Goal: Transaction & Acquisition: Book appointment/travel/reservation

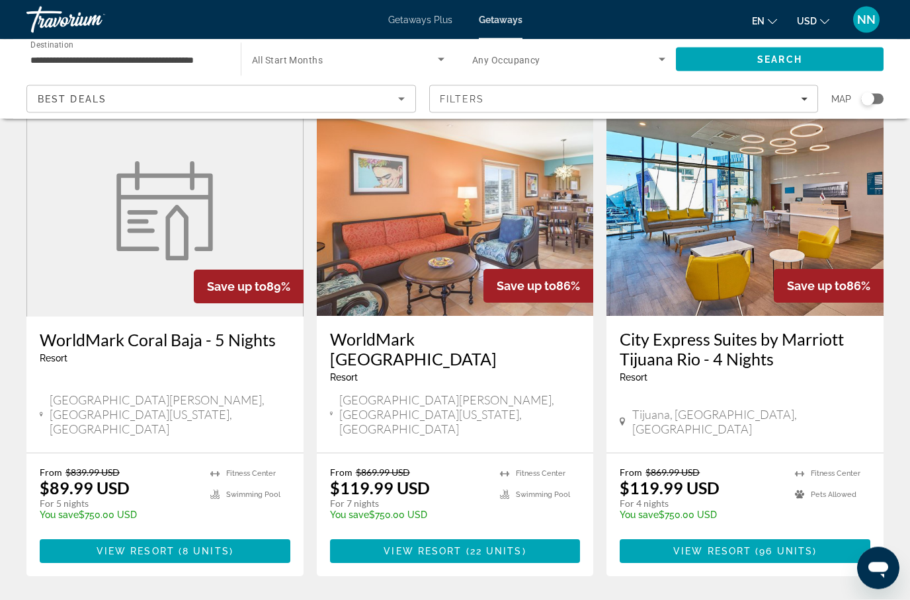
scroll to position [1548, 0]
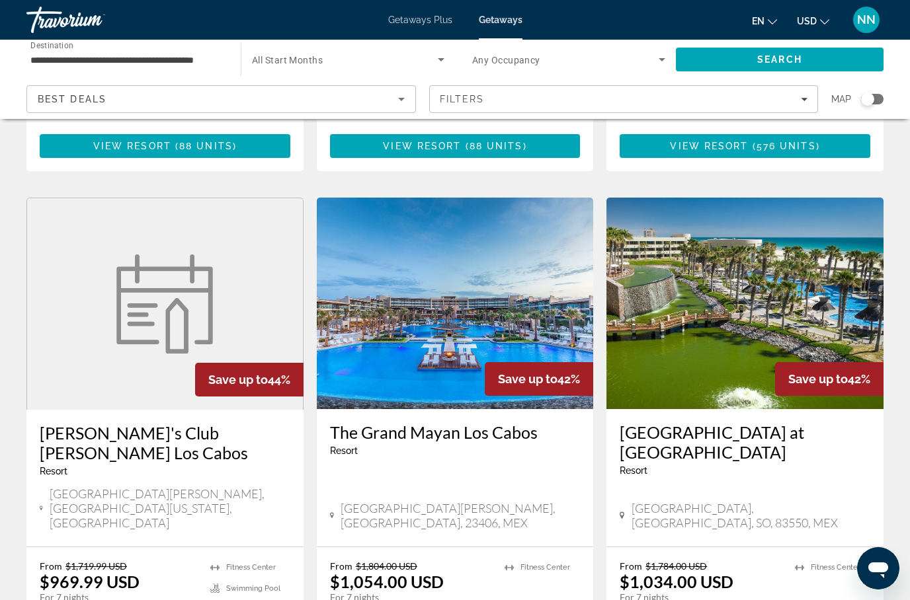
scroll to position [1571, 0]
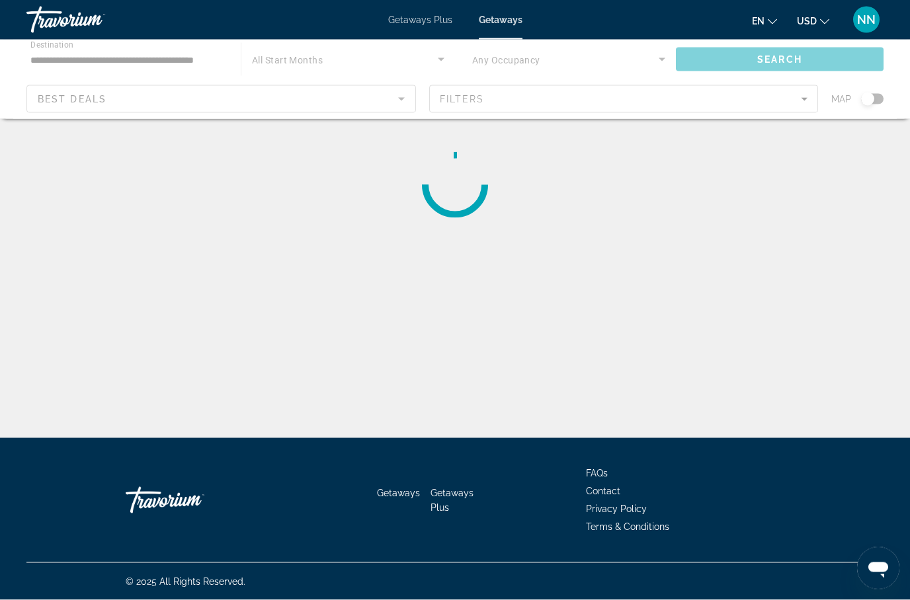
scroll to position [53, 0]
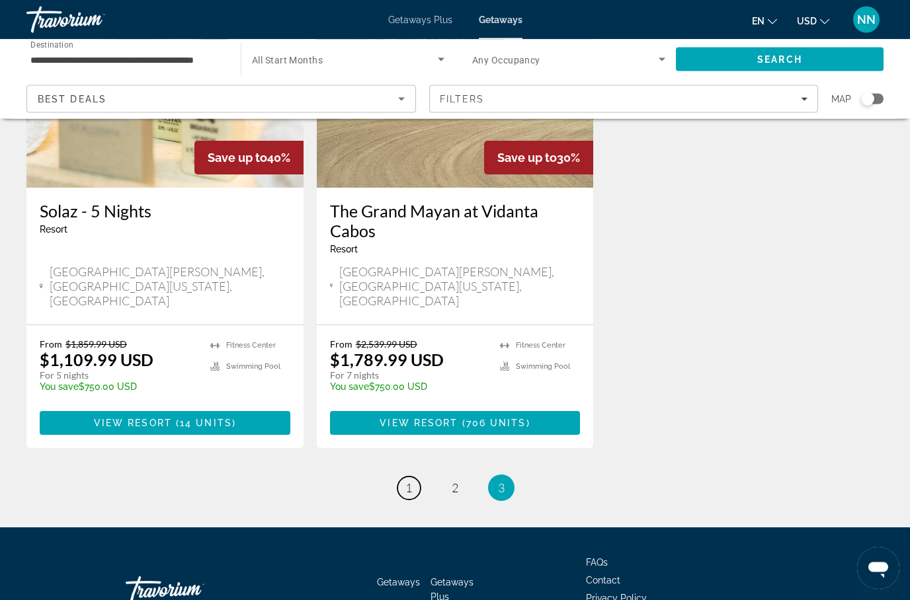
click at [414, 477] on link "page 1" at bounding box center [408, 488] width 23 height 23
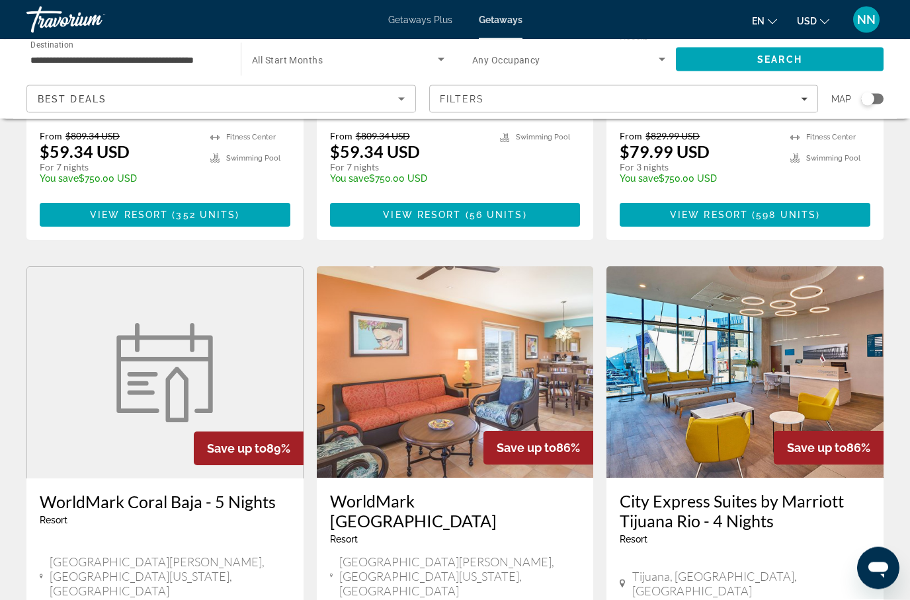
scroll to position [1386, 0]
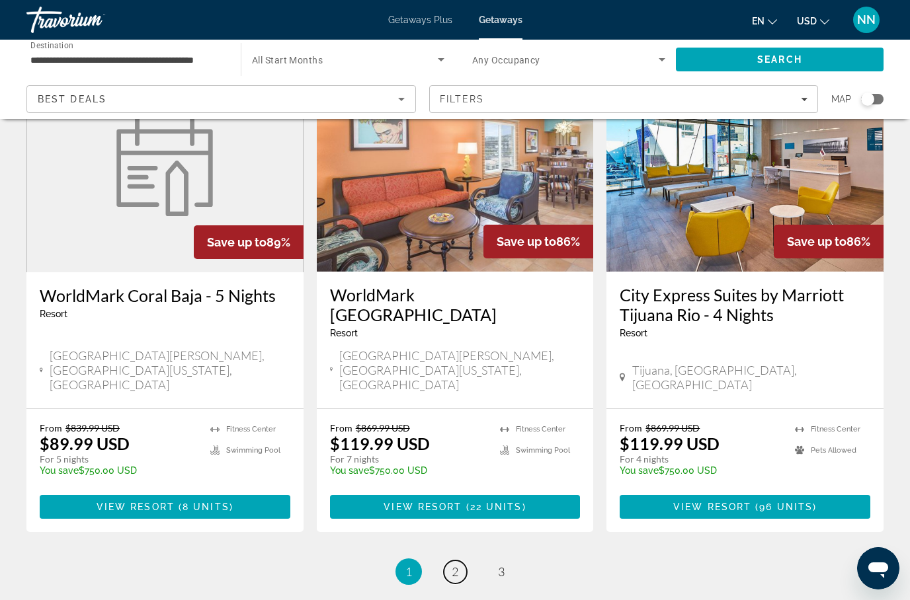
click at [457, 565] on span "2" at bounding box center [455, 572] width 7 height 15
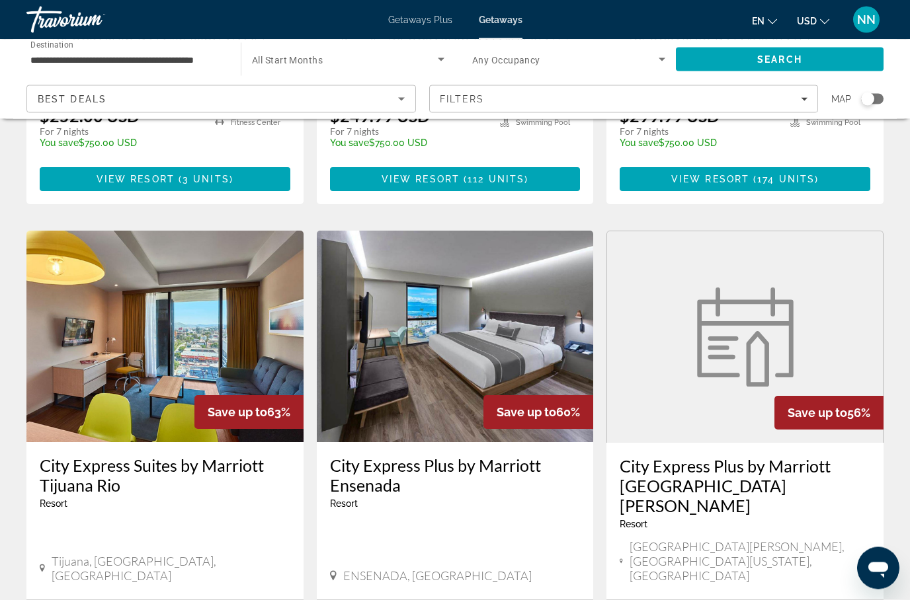
scroll to position [1005, 0]
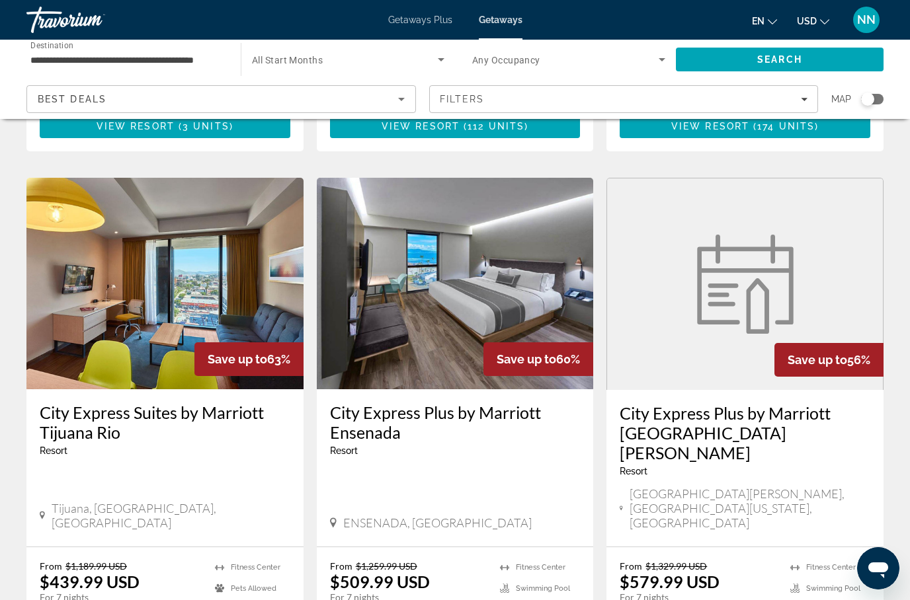
click at [522, 403] on h3 "City Express Plus by Marriott Ensenada" at bounding box center [455, 423] width 251 height 40
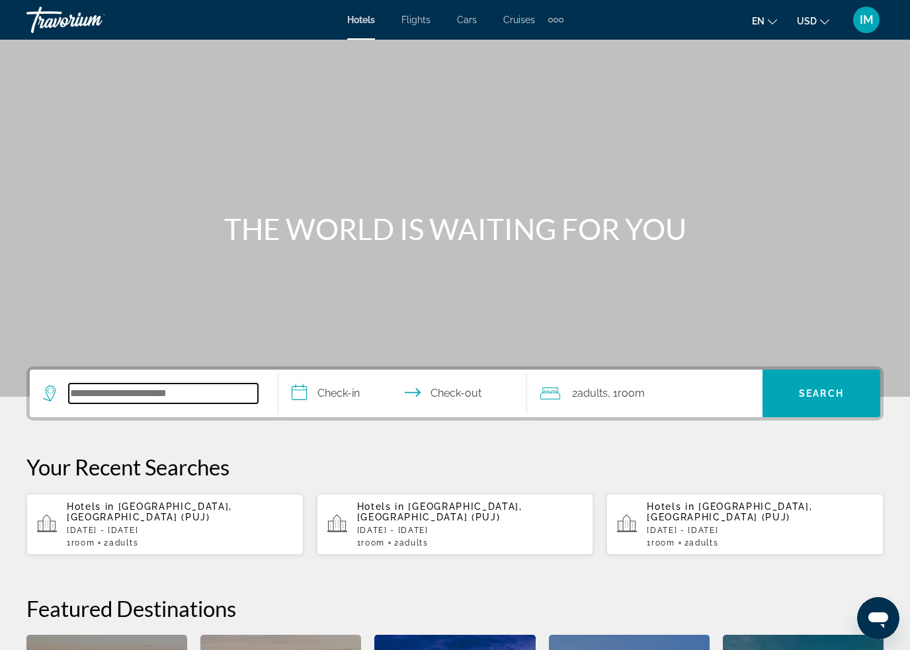
click at [160, 386] on input "Search hotel destination" at bounding box center [163, 393] width 189 height 20
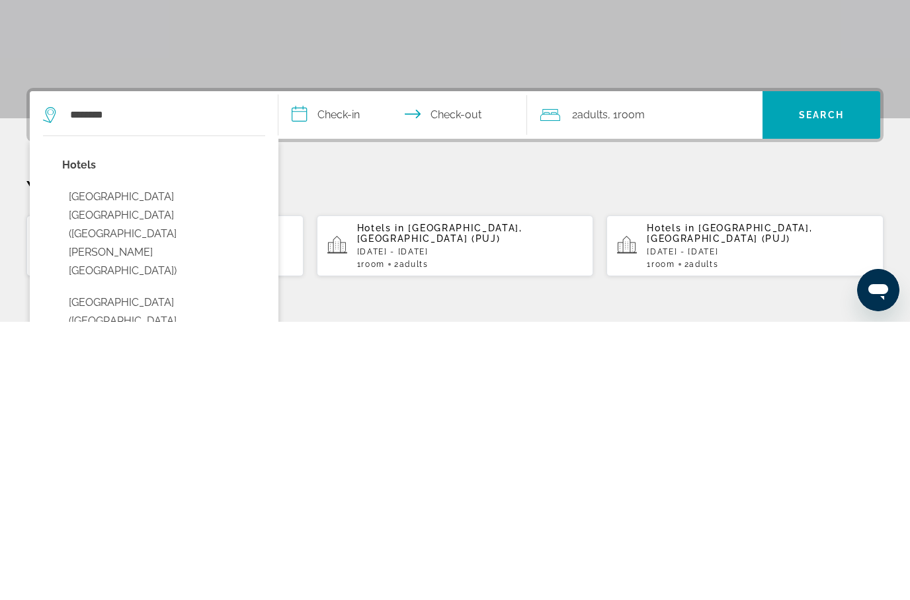
scroll to position [278, 0]
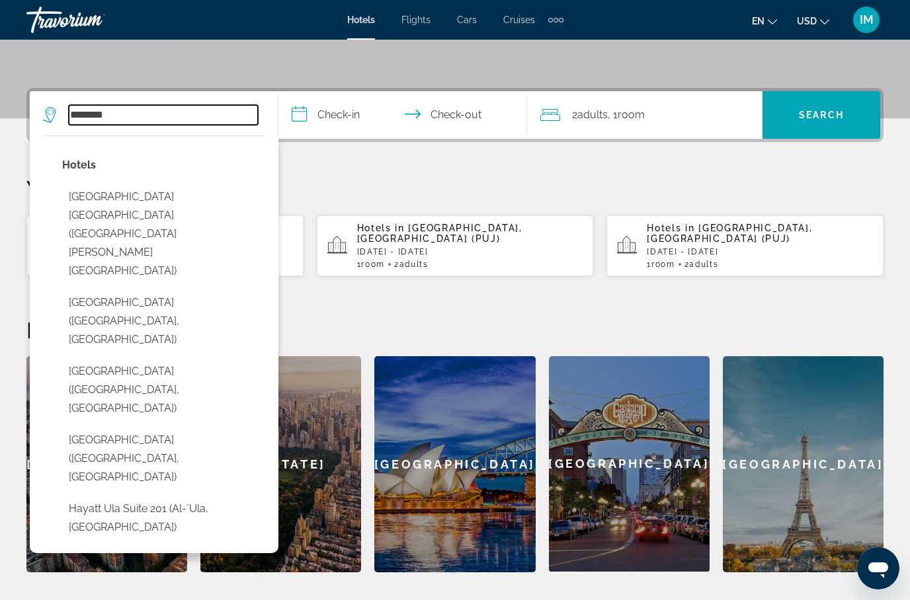
click at [159, 115] on input "********" at bounding box center [163, 115] width 189 height 20
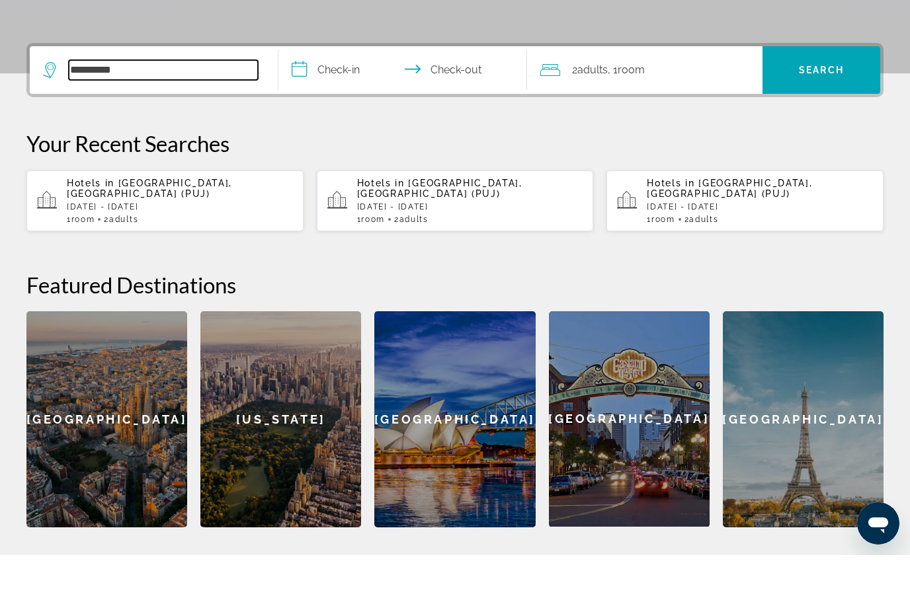
scroll to position [323, 0]
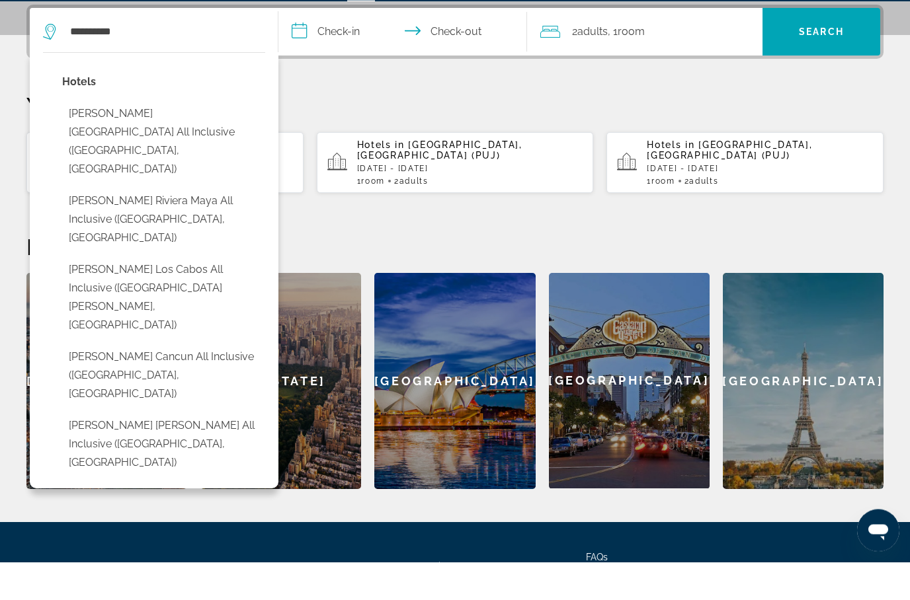
click at [194, 296] on button "[PERSON_NAME] Los Cabos All Inclusive ([GEOGRAPHIC_DATA][PERSON_NAME], [GEOGRAP…" at bounding box center [163, 336] width 203 height 81
type input "**********"
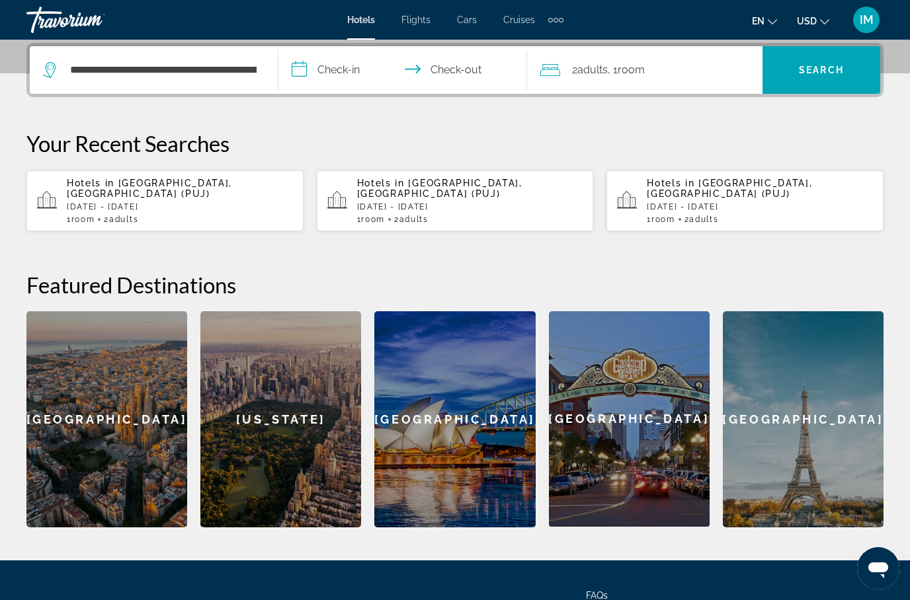
click at [324, 66] on input "**********" at bounding box center [405, 72] width 254 height 52
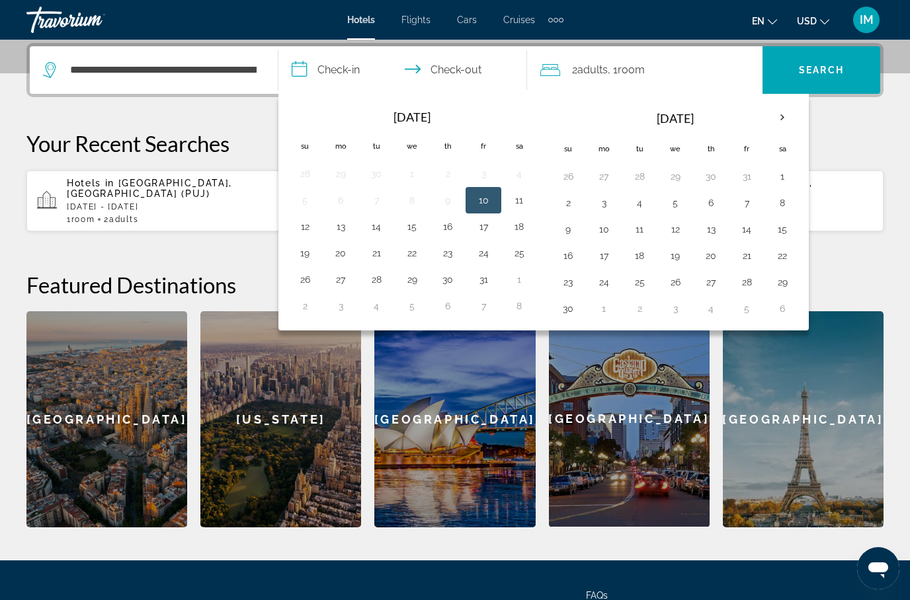
click at [775, 121] on th "Next month" at bounding box center [782, 117] width 36 height 29
click at [754, 172] on button "5" at bounding box center [746, 176] width 21 height 19
click at [754, 231] on button "19" at bounding box center [746, 229] width 21 height 19
type input "**********"
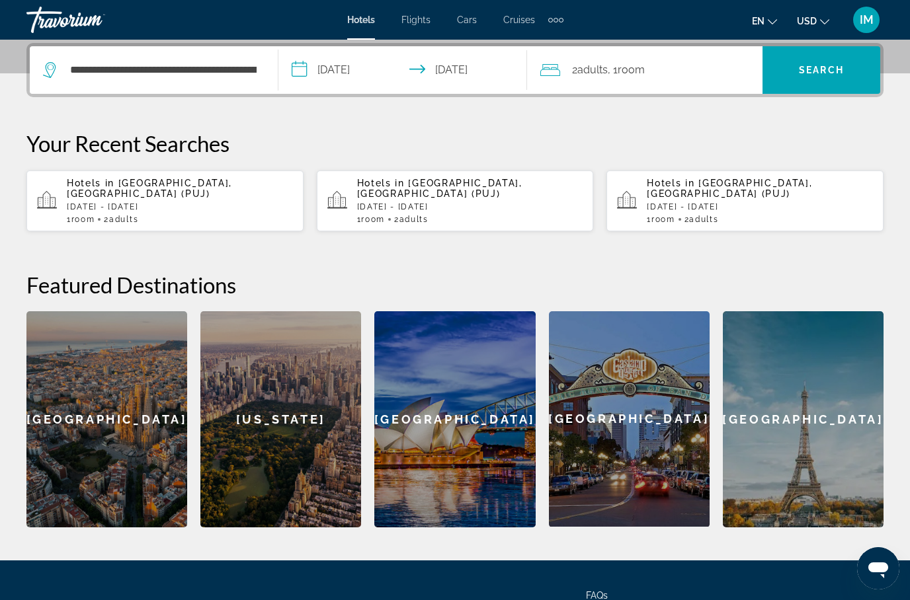
click at [820, 72] on span "Search" at bounding box center [821, 70] width 45 height 11
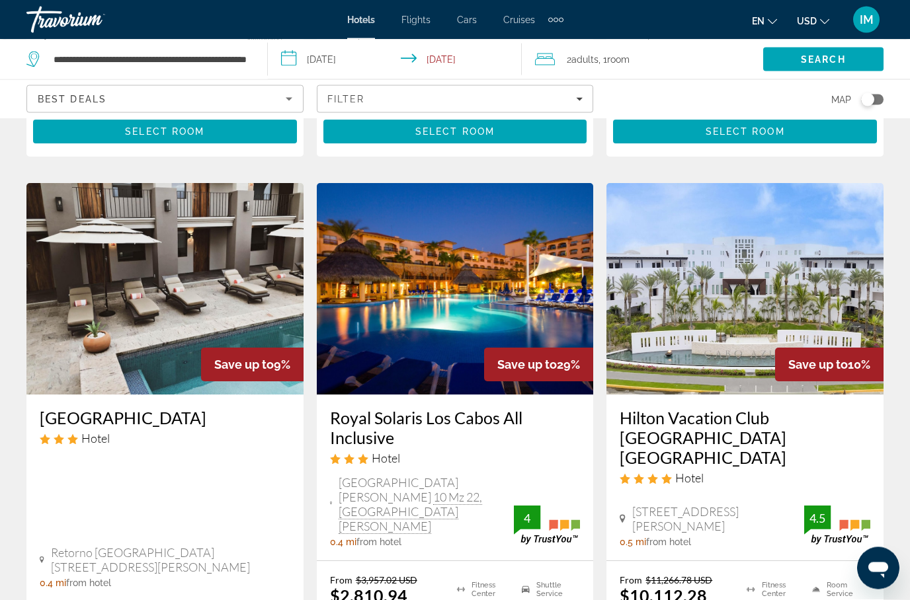
scroll to position [1594, 0]
